Goal: Task Accomplishment & Management: Manage account settings

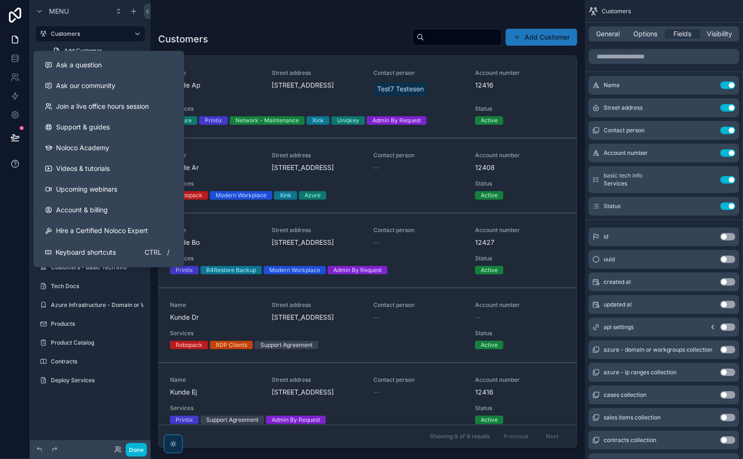
click at [16, 161] on icon at bounding box center [14, 163] width 7 height 7
click at [15, 114] on icon at bounding box center [14, 114] width 9 height 9
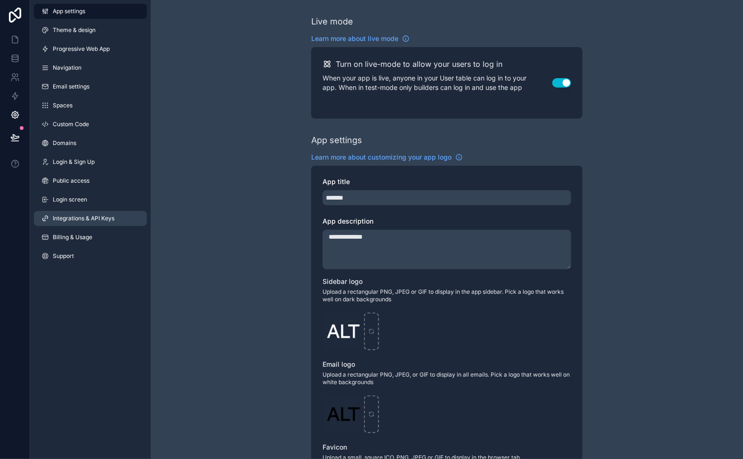
click at [87, 222] on span "Integrations & API Keys" at bounding box center [84, 219] width 62 height 8
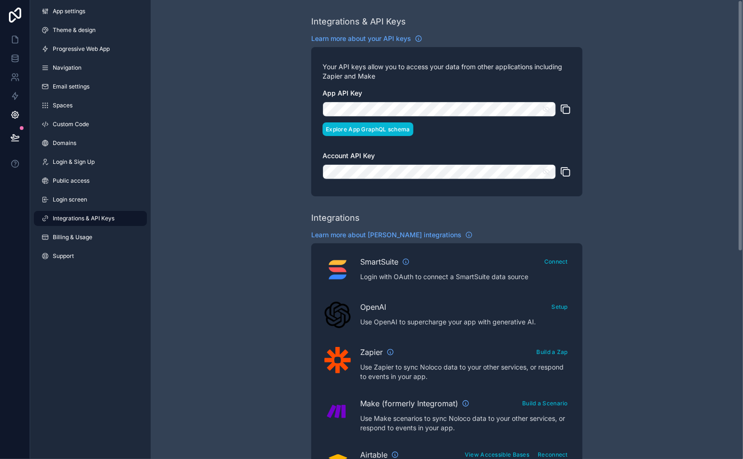
click at [371, 129] on button "Explore App GraphQL schema" at bounding box center [368, 129] width 91 height 14
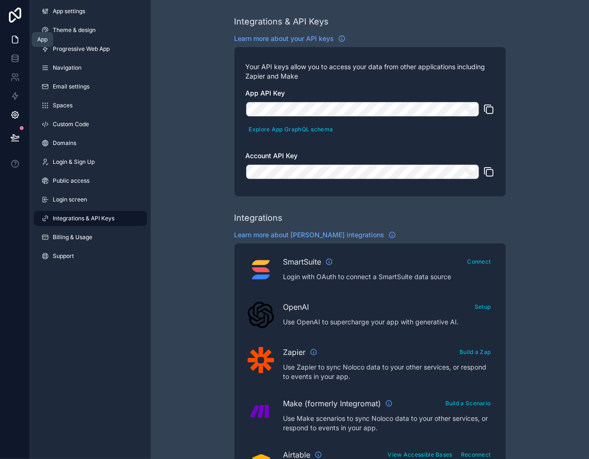
click at [11, 37] on icon at bounding box center [14, 39] width 9 height 9
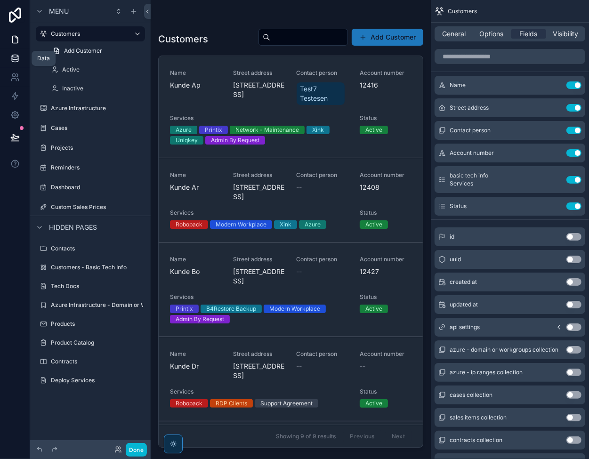
click at [15, 57] on icon at bounding box center [15, 56] width 6 height 2
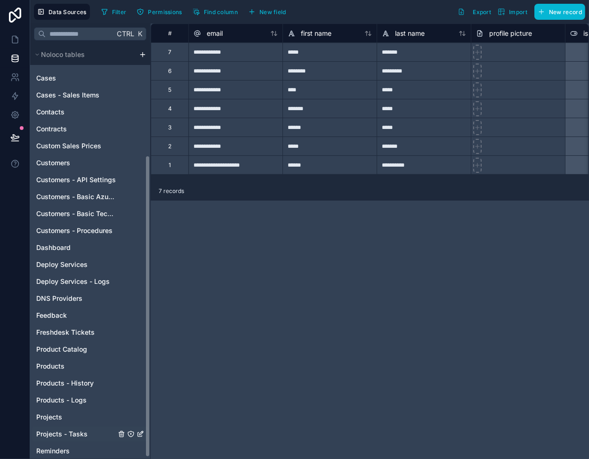
scroll to position [155, 0]
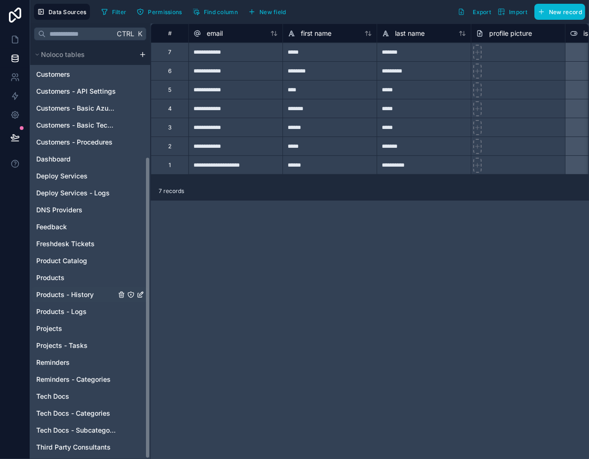
click at [74, 295] on span "Products - History" at bounding box center [64, 294] width 57 height 9
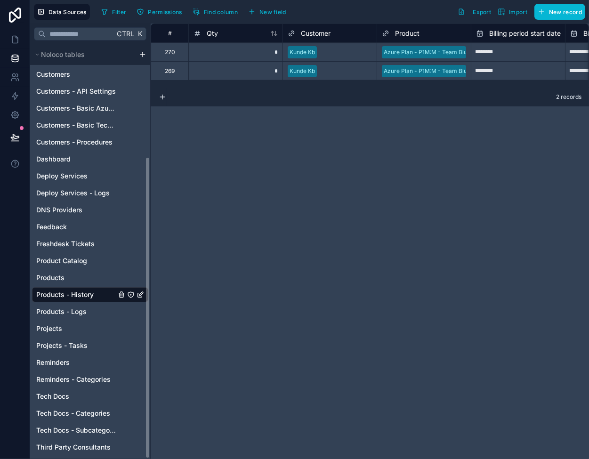
drag, startPoint x: 301, startPoint y: 179, endPoint x: 243, endPoint y: 122, distance: 81.0
click at [301, 179] on div "# Qty Customer Product Billing period start date Billing period end date Cost p…" at bounding box center [370, 242] width 439 height 436
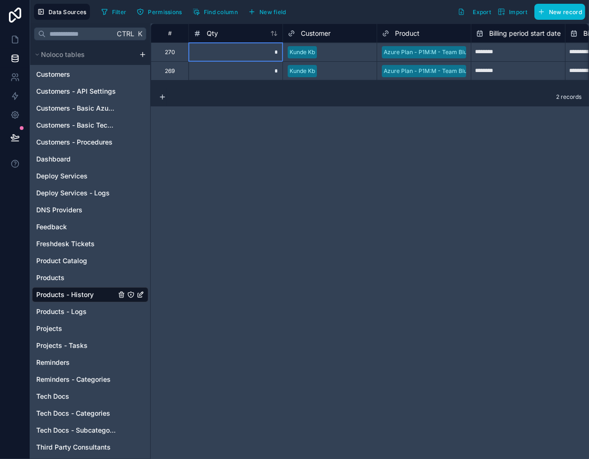
click at [220, 46] on div "*" at bounding box center [235, 51] width 94 height 19
drag, startPoint x: 217, startPoint y: 50, endPoint x: 216, endPoint y: 70, distance: 20.3
drag, startPoint x: 215, startPoint y: 55, endPoint x: 190, endPoint y: 166, distance: 114.0
click at [188, 170] on div "# Qty Customer Product Billing period start date Billing period end date Cost p…" at bounding box center [370, 242] width 439 height 436
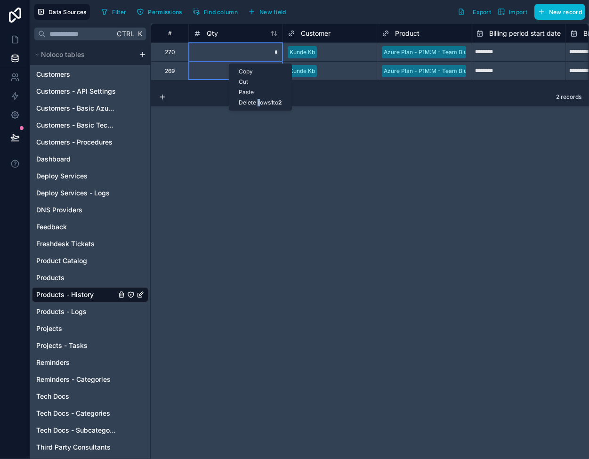
click at [258, 99] on div "Delete rows 1 to 2" at bounding box center [260, 103] width 62 height 10
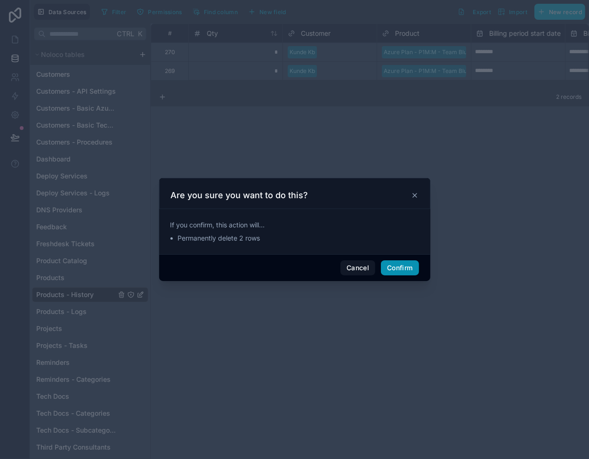
click at [393, 271] on button "Confirm" at bounding box center [400, 268] width 38 height 15
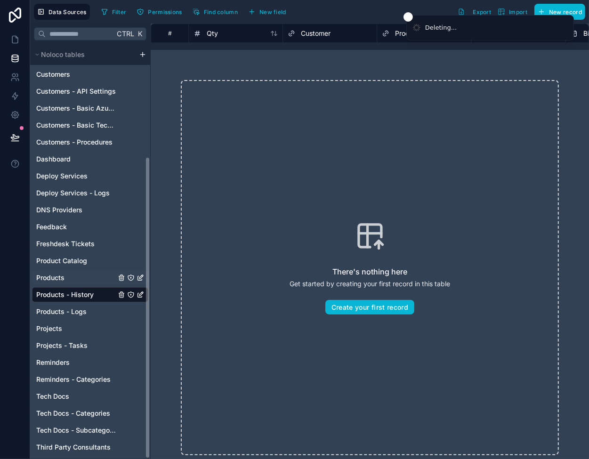
click at [69, 280] on div "Products" at bounding box center [90, 277] width 116 height 15
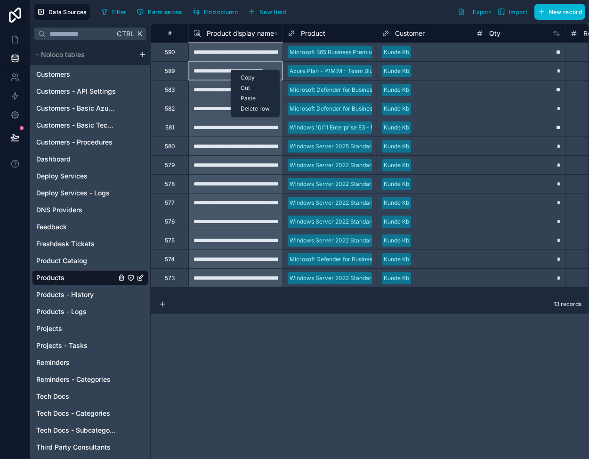
click at [257, 109] on div "Delete row" at bounding box center [255, 109] width 48 height 10
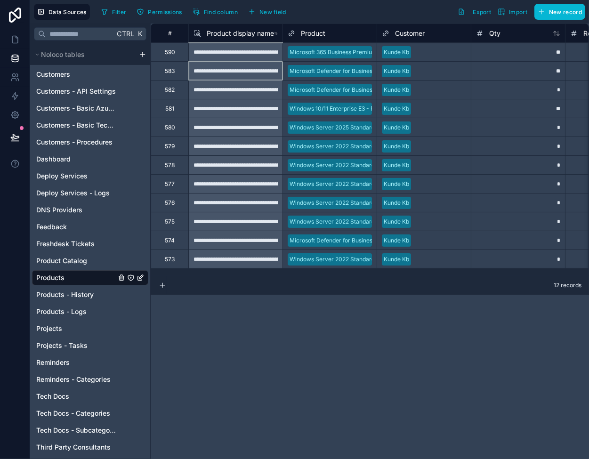
click at [260, 236] on div "**********" at bounding box center [235, 240] width 94 height 19
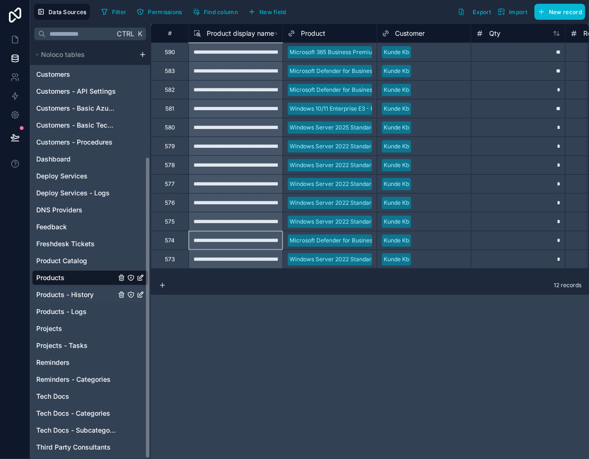
click at [94, 295] on div "Products - History" at bounding box center [90, 294] width 116 height 15
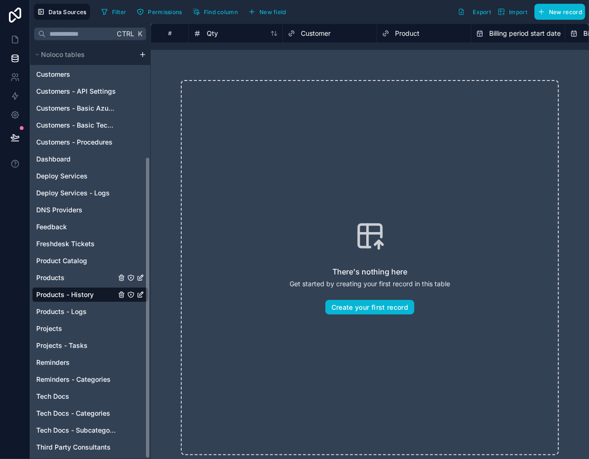
drag, startPoint x: 77, startPoint y: 282, endPoint x: 77, endPoint y: 290, distance: 8.5
click at [77, 282] on div "Products" at bounding box center [90, 277] width 116 height 15
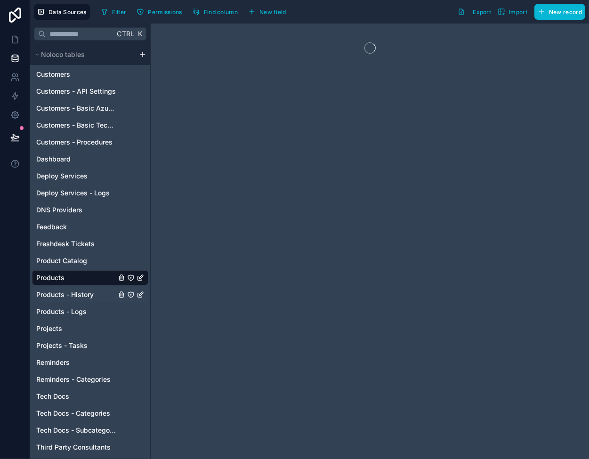
click at [77, 292] on span "Products - History" at bounding box center [64, 294] width 57 height 9
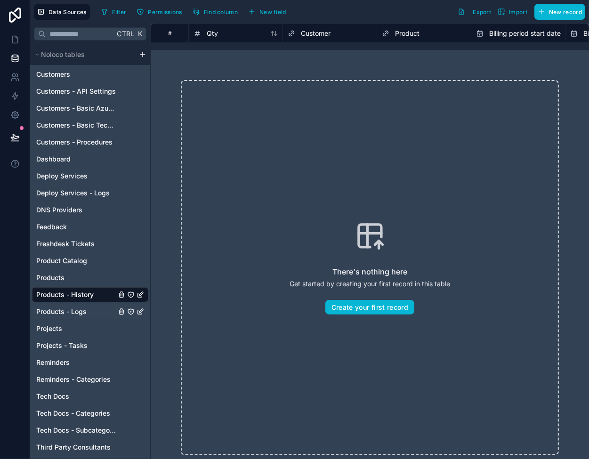
click at [72, 306] on div "Products - Logs" at bounding box center [90, 311] width 116 height 15
